Goal: Task Accomplishment & Management: Complete application form

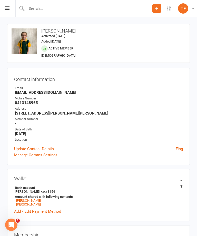
click at [7, 9] on icon at bounding box center [7, 7] width 5 height 3
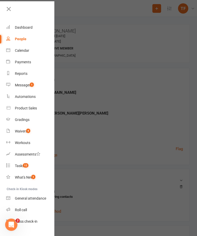
click at [157, 125] on div at bounding box center [98, 118] width 197 height 236
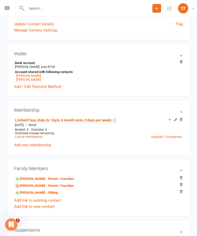
scroll to position [137, 0]
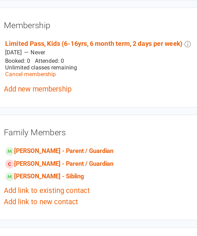
click at [15, 178] on link "Riley Baxter - Sibling" at bounding box center [36, 180] width 43 height 5
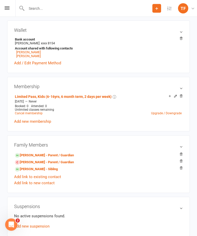
scroll to position [149, 0]
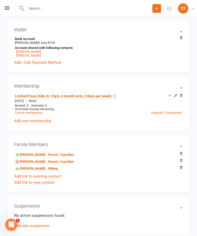
click at [144, 135] on aside "upload photo change photo Riley Baxter Activated 10 September, 2025 Added 10 Se…" at bounding box center [98, 220] width 182 height 691
click at [30, 155] on link "Abigail Scott - Parent / Guardian" at bounding box center [44, 154] width 59 height 5
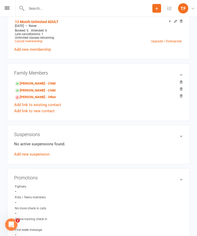
scroll to position [216, 0]
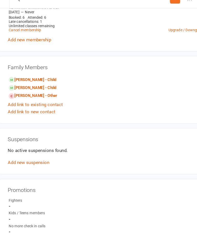
click at [27, 89] on link "Abigail Scott - Other" at bounding box center [35, 91] width 41 height 5
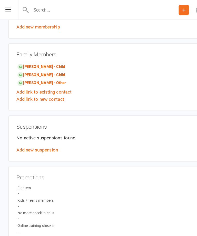
scroll to position [227, 0]
click at [31, 72] on link "Abigail Scott - Other" at bounding box center [35, 70] width 41 height 5
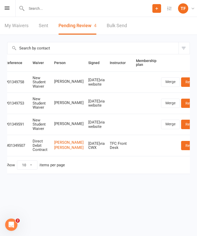
scroll to position [0, 4]
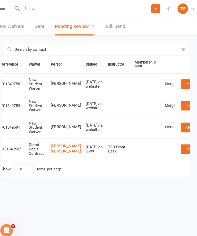
click at [181, 81] on link "Review" at bounding box center [191, 81] width 20 height 9
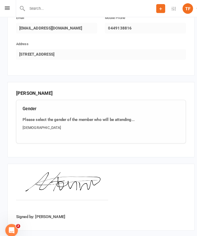
scroll to position [363, 0]
click at [23, 231] on input "Approve" at bounding box center [22, 236] width 30 height 11
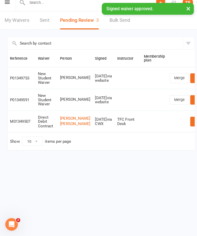
click at [3, 4] on div "Prospect Member Non-attending contact Class / event Appointment Grading event T…" at bounding box center [98, 8] width 197 height 17
click at [8, 6] on icon at bounding box center [7, 7] width 5 height 3
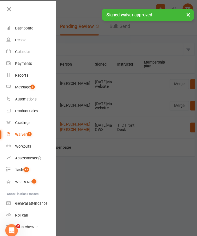
click at [19, 40] on div "People" at bounding box center [20, 39] width 11 height 4
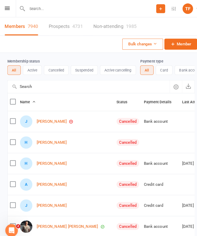
click at [60, 25] on link "Prospects 4731" at bounding box center [63, 26] width 33 height 18
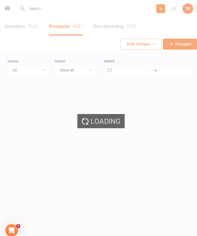
select select "25"
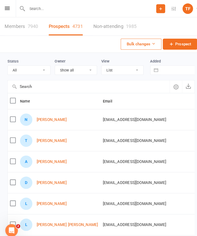
click at [45, 118] on link "[PERSON_NAME]" at bounding box center [50, 117] width 29 height 4
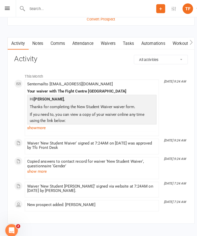
scroll to position [563, 0]
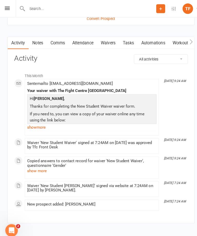
click at [105, 43] on link "Waivers" at bounding box center [106, 42] width 22 height 12
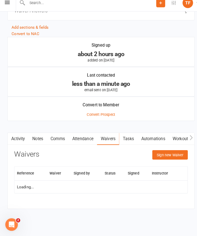
scroll to position [464, 0]
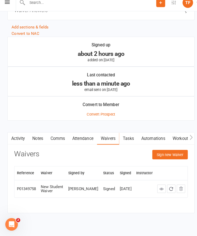
click at [160, 152] on button "Sign new Waiver" at bounding box center [165, 156] width 35 height 9
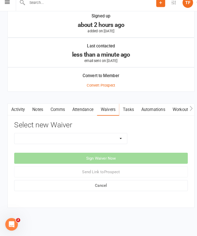
scroll to position [498, 0]
click at [38, 136] on select "Direct Debit Contract New Student Waiver Online - Adults - 12 Month DD Online -…" at bounding box center [69, 141] width 110 height 10
select select "13378"
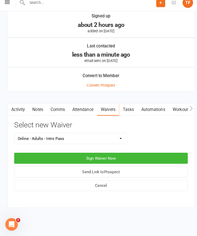
click at [53, 155] on button "Sign Waiver Now" at bounding box center [98, 160] width 169 height 11
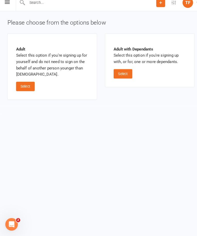
click at [21, 86] on button "Select" at bounding box center [25, 90] width 18 height 9
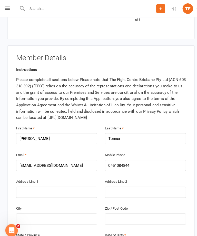
scroll to position [79, 0]
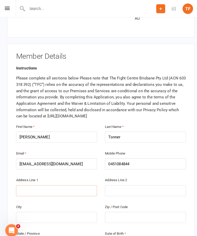
click at [41, 181] on input "text" at bounding box center [55, 186] width 79 height 11
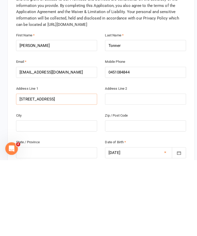
type input "[STREET_ADDRESS]"
click at [70, 197] on input "text" at bounding box center [55, 202] width 79 height 11
type input "[PERSON_NAME]"
click at [122, 197] on input "text" at bounding box center [141, 202] width 79 height 11
type input "4127"
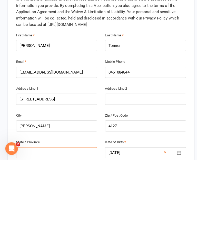
click at [48, 224] on input "text" at bounding box center [55, 229] width 79 height 11
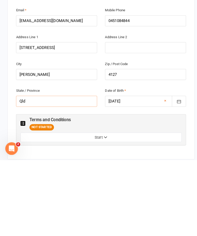
scroll to position [141, 0]
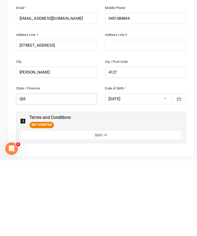
type input "Qld"
click at [89, 207] on button "Start" at bounding box center [98, 211] width 157 height 9
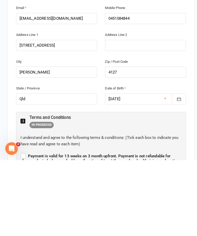
scroll to position [221, 0]
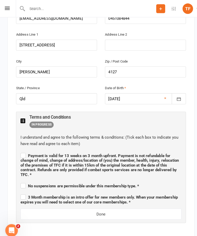
click at [24, 148] on label "Payment is valid for 13 weeks on 3 month upfront. Payment is not refundable for…" at bounding box center [98, 160] width 157 height 25
click at [24, 147] on input "Payment is valid for 13 weeks on 3 month upfront. Payment is not refundable for…" at bounding box center [98, 147] width 157 height 0
checkbox input "true"
click at [21, 178] on label "No suspensions are permissible under this membership type. *" at bounding box center [78, 181] width 116 height 6
click at [21, 177] on input "No suspensions are permissible under this membership type. *" at bounding box center [78, 177] width 116 height 0
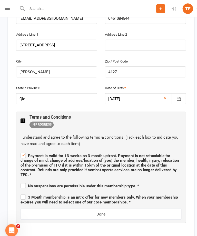
checkbox input "true"
click at [20, 189] on label "3 Month membership is an intro offer for new members only. When your membership…" at bounding box center [98, 194] width 157 height 11
click at [20, 188] on input "3 Month membership is an intro offer for new members only. When your membership…" at bounding box center [98, 188] width 157 height 0
checkbox input "true"
click at [70, 204] on button "Done" at bounding box center [98, 209] width 157 height 11
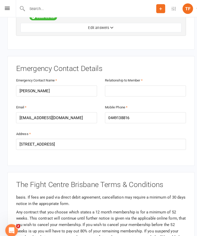
scroll to position [22, 0]
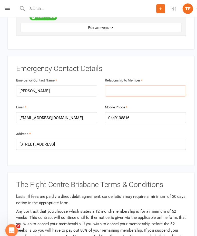
click at [144, 83] on input "text" at bounding box center [141, 88] width 79 height 11
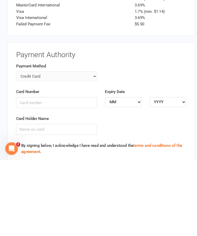
scroll to position [671, 0]
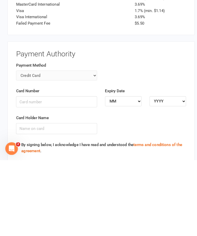
type input "Friend"
click at [63, 174] on input "Card Number" at bounding box center [55, 179] width 79 height 11
type input "456430000989"
click at [116, 174] on select "MM 01 02 03 04 05 06 07 08 09 10 11 12" at bounding box center [120, 179] width 36 height 10
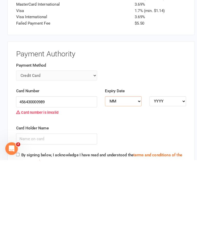
scroll to position [751, 0]
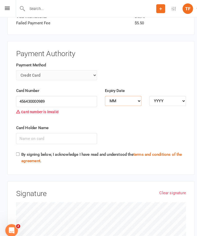
select select "03"
click at [164, 94] on select "YYYY 2025 2026 2027 2028 2029 2030 2031 2032 2033 2034" at bounding box center [164, 99] width 36 height 10
select select "2028"
click at [16, 149] on input "By signing below, I acknowledge I have read and understood the terms and condit…" at bounding box center [17, 150] width 3 height 3
checkbox input "true"
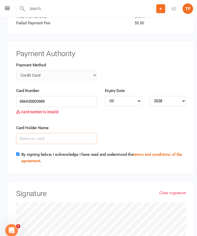
click at [48, 130] on input "Card Holder Name" at bounding box center [55, 135] width 79 height 11
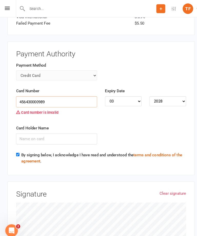
click at [52, 94] on input "456430000989" at bounding box center [55, 99] width 79 height 11
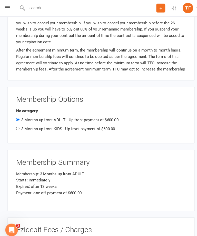
scroll to position [494, 0]
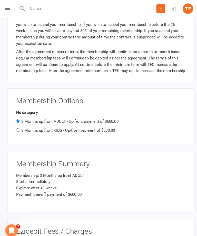
click at [167, 115] on div "3 Months up front ADULT - Up-front payment of $600.00" at bounding box center [99, 118] width 166 height 6
click at [13, 14] on div "Prospect Member Non-attending contact Class / event Appointment Grading event T…" at bounding box center [98, 8] width 197 height 17
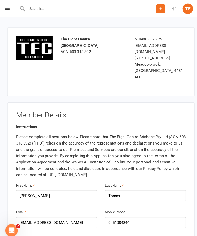
scroll to position [0, 0]
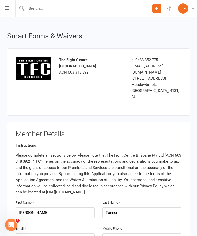
click at [9, 6] on icon at bounding box center [7, 7] width 5 height 3
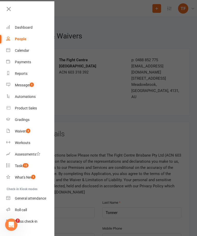
click at [17, 39] on div "People" at bounding box center [21, 39] width 12 height 4
select select "25"
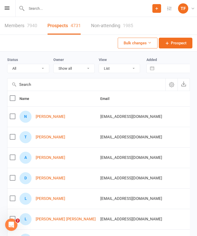
click at [41, 118] on link "[PERSON_NAME]" at bounding box center [50, 117] width 29 height 4
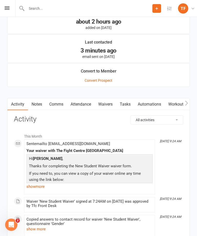
click at [104, 103] on link "Waivers" at bounding box center [106, 104] width 22 height 12
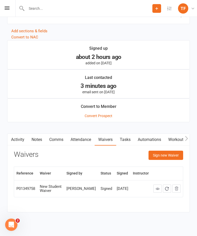
scroll to position [474, 0]
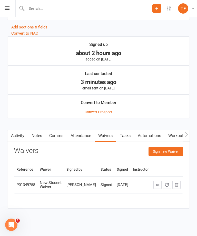
click at [169, 152] on button "Sign new Waiver" at bounding box center [165, 151] width 35 height 9
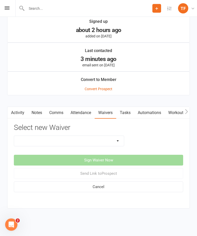
scroll to position [498, 0]
click at [36, 137] on select "Direct Debit Contract New Student Waiver Online - Adults - 12 Month DD Online -…" at bounding box center [69, 141] width 110 height 10
select select "2710"
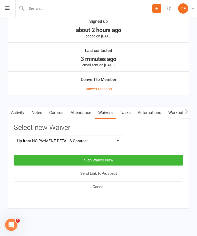
click at [159, 155] on button "Sign Waiver Now" at bounding box center [98, 160] width 169 height 11
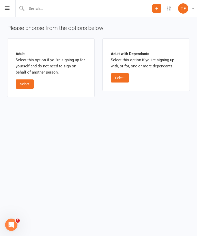
click at [23, 79] on button "Select" at bounding box center [25, 83] width 18 height 9
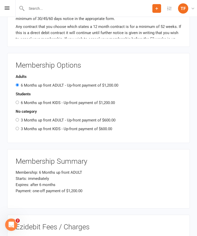
scroll to position [526, 0]
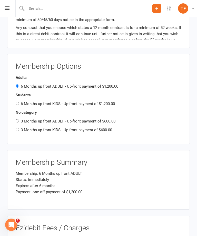
click at [19, 119] on input "3 Months up front ADULT - Up-front payment of $600.00" at bounding box center [17, 120] width 3 height 3
radio input "true"
radio input "false"
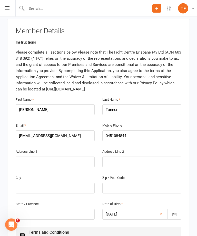
scroll to position [102, 0]
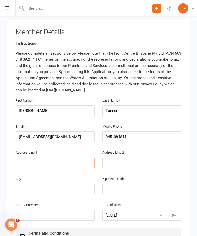
click at [37, 158] on input "text" at bounding box center [55, 163] width 79 height 11
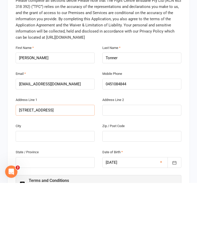
type input "[STREET_ADDRESS]"
click at [58, 184] on input "text" at bounding box center [55, 189] width 79 height 11
type input "[PERSON_NAME]"
click at [127, 184] on input "text" at bounding box center [141, 189] width 79 height 11
type input "4127"
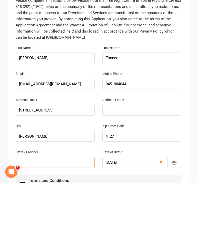
click at [56, 210] on input "text" at bounding box center [55, 215] width 79 height 11
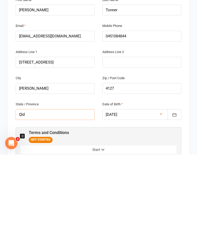
type input "Qld"
click at [101, 227] on button "Start" at bounding box center [98, 231] width 157 height 9
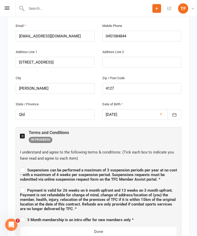
click at [22, 166] on label "Suspensions can be performed a maximum of 3 suspension periods per year at no c…" at bounding box center [98, 173] width 157 height 15
click at [22, 166] on input "Suspensions can be performed a maximum of 3 suspension periods per year at no c…" at bounding box center [98, 166] width 157 height 0
checkbox input "true"
click at [21, 187] on label "Payment is valid for 26 weeks on 6 month upfront and 13 weeks on 3 month upfron…" at bounding box center [98, 199] width 157 height 25
click at [21, 186] on input "Payment is valid for 26 weeks on 6 month upfront and 13 weeks on 3 month upfron…" at bounding box center [98, 186] width 157 height 0
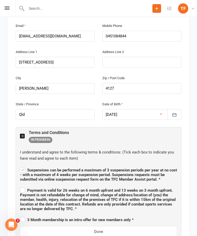
checkbox input "true"
click at [20, 216] on label "3 Month membership is an intro offer for new members only *" at bounding box center [77, 219] width 114 height 6
click at [20, 215] on input "3 Month membership is an intro offer for new members only *" at bounding box center [77, 215] width 114 height 0
checkbox input "true"
click at [81, 226] on button "Done" at bounding box center [98, 231] width 157 height 11
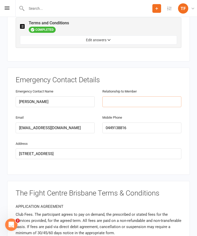
click at [145, 96] on input "text" at bounding box center [141, 101] width 79 height 11
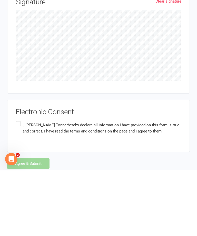
scroll to position [773, 0]
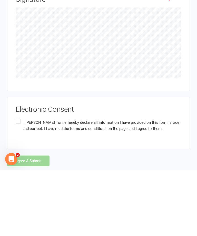
type input "Friend"
click at [18, 183] on label "I, [PERSON_NAME] hereby declare all information I have provided on this form is…" at bounding box center [99, 191] width 166 height 16
click at [18, 183] on input "I, [PERSON_NAME] hereby declare all information I have provided on this form is…" at bounding box center [17, 183] width 3 height 0
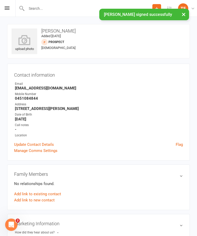
click at [26, 47] on div "upload photo" at bounding box center [25, 43] width 26 height 17
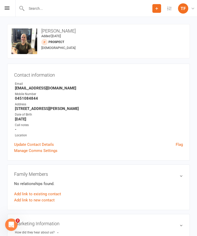
click at [174, 95] on div "Mobile Number" at bounding box center [99, 94] width 168 height 5
